Goal: Task Accomplishment & Management: Use online tool/utility

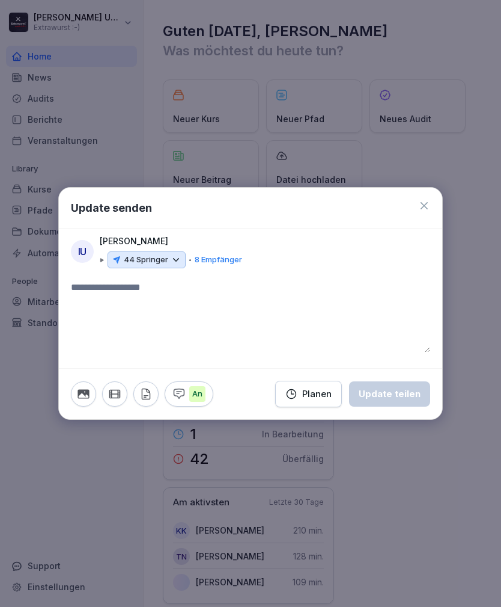
scroll to position [38, 0]
click at [87, 386] on button "button" at bounding box center [83, 393] width 25 height 25
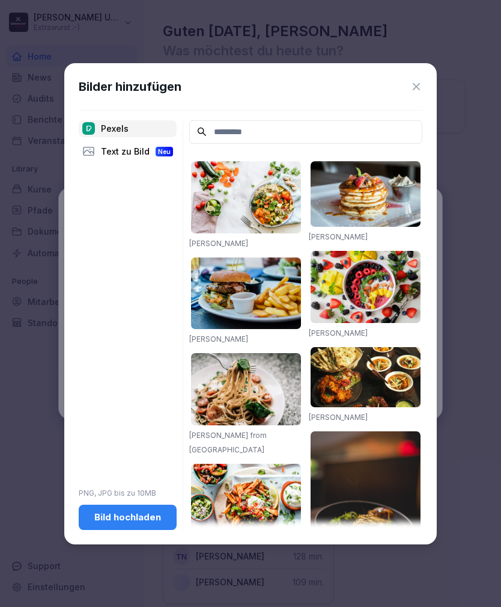
click at [144, 509] on button "Bild hochladen" at bounding box center [128, 516] width 98 height 25
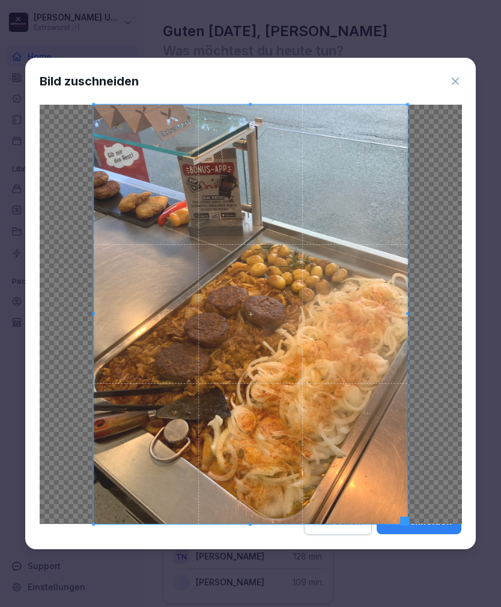
click at [427, 526] on button "Ausschneiden" at bounding box center [419, 521] width 85 height 25
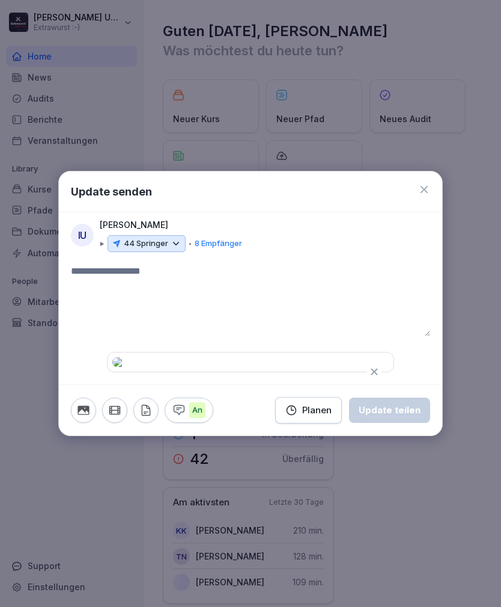
click at [123, 264] on textarea at bounding box center [250, 300] width 359 height 72
type textarea "**"
click at [174, 238] on icon at bounding box center [176, 243] width 11 height 11
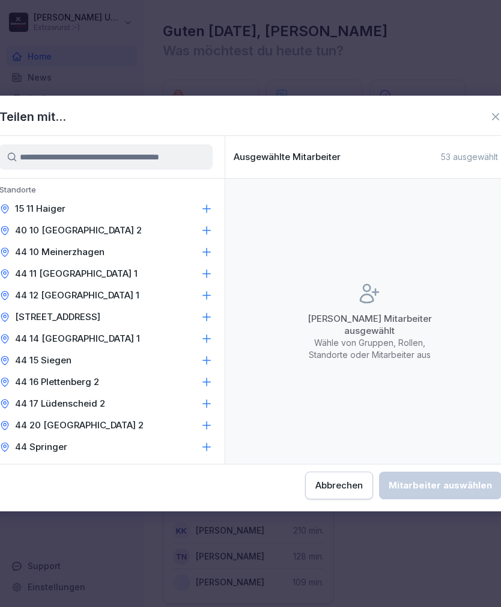
click at [208, 204] on icon at bounding box center [207, 209] width 12 height 12
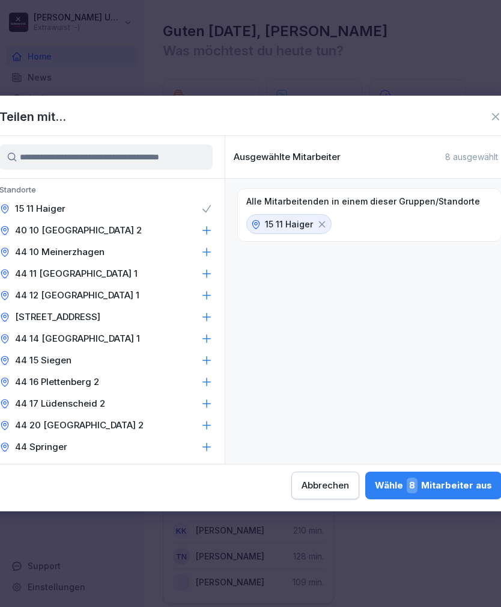
click at [204, 230] on icon at bounding box center [207, 230] width 12 height 12
click at [207, 251] on icon at bounding box center [207, 252] width 12 height 12
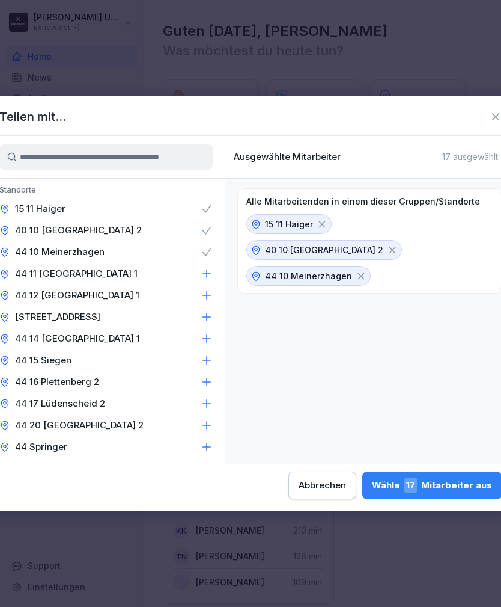
click at [207, 275] on icon at bounding box center [207, 274] width 8 height 8
click at [201, 290] on icon at bounding box center [207, 295] width 12 height 12
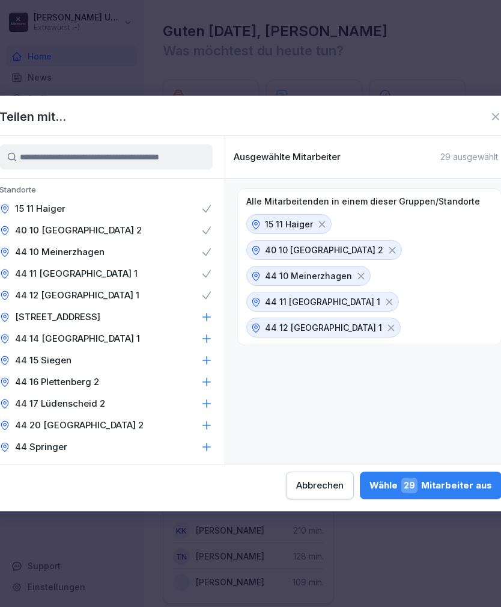
click at [204, 315] on icon at bounding box center [207, 317] width 12 height 12
click at [213, 335] on div "44 14 [GEOGRAPHIC_DATA] 1" at bounding box center [105, 339] width 237 height 22
click at [208, 355] on icon at bounding box center [207, 360] width 12 height 12
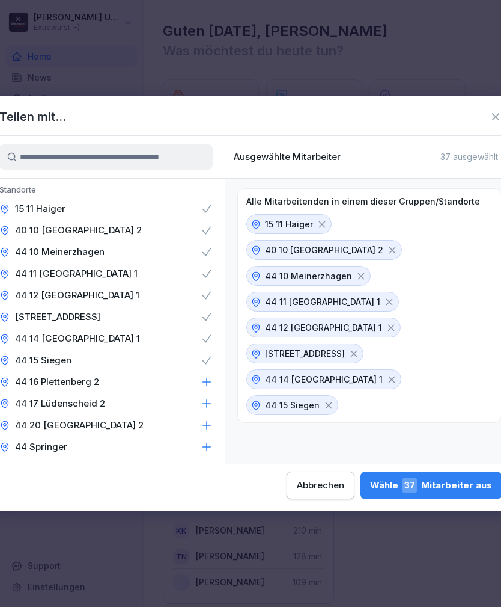
click at [207, 379] on icon at bounding box center [207, 382] width 8 height 8
click at [209, 394] on div "44 17 Lüdenscheid 2" at bounding box center [105, 404] width 237 height 22
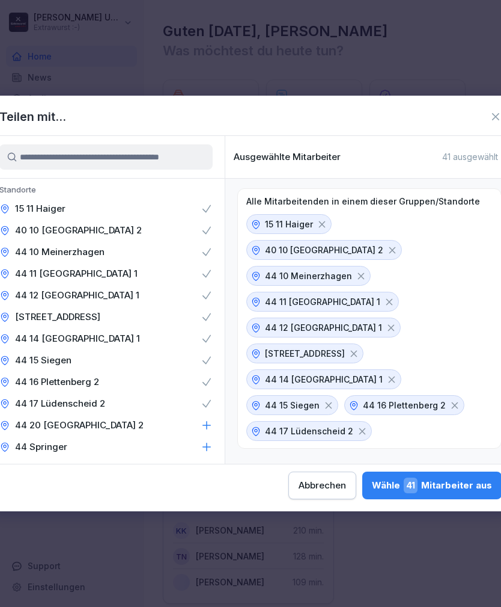
click at [203, 418] on div "44 20 [GEOGRAPHIC_DATA] 2" at bounding box center [105, 425] width 237 height 22
click at [209, 445] on icon at bounding box center [207, 447] width 12 height 12
click at [369, 482] on div "Wähle 48 Mitarbeiter aus" at bounding box center [430, 485] width 123 height 16
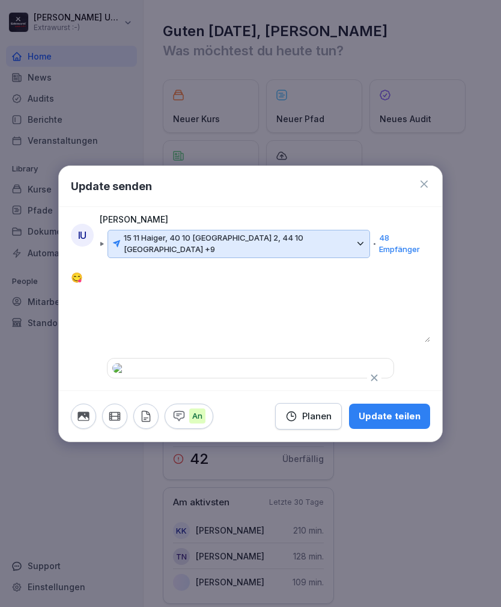
click at [399, 423] on div "Update teilen" at bounding box center [390, 415] width 62 height 13
